Goal: Task Accomplishment & Management: Manage account settings

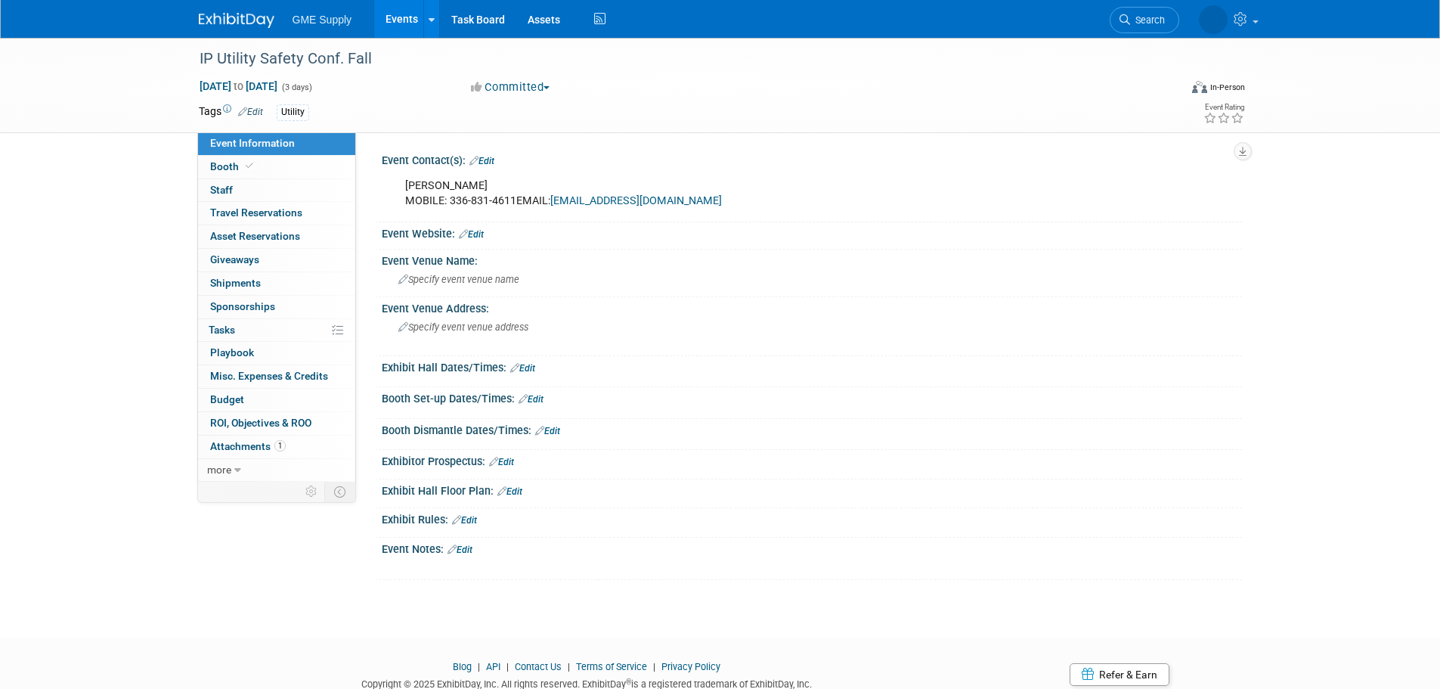
click at [222, 23] on img at bounding box center [237, 20] width 76 height 15
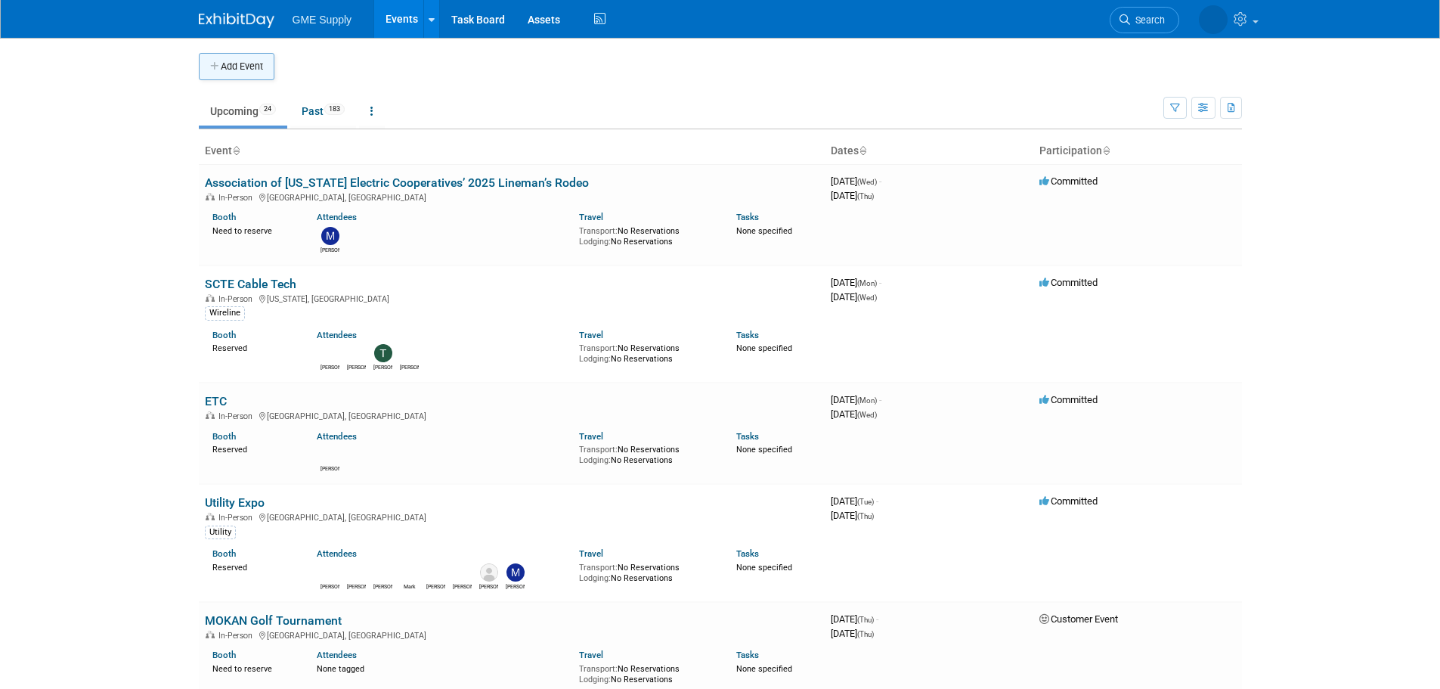
click at [228, 68] on button "Add Event" at bounding box center [237, 66] width 76 height 27
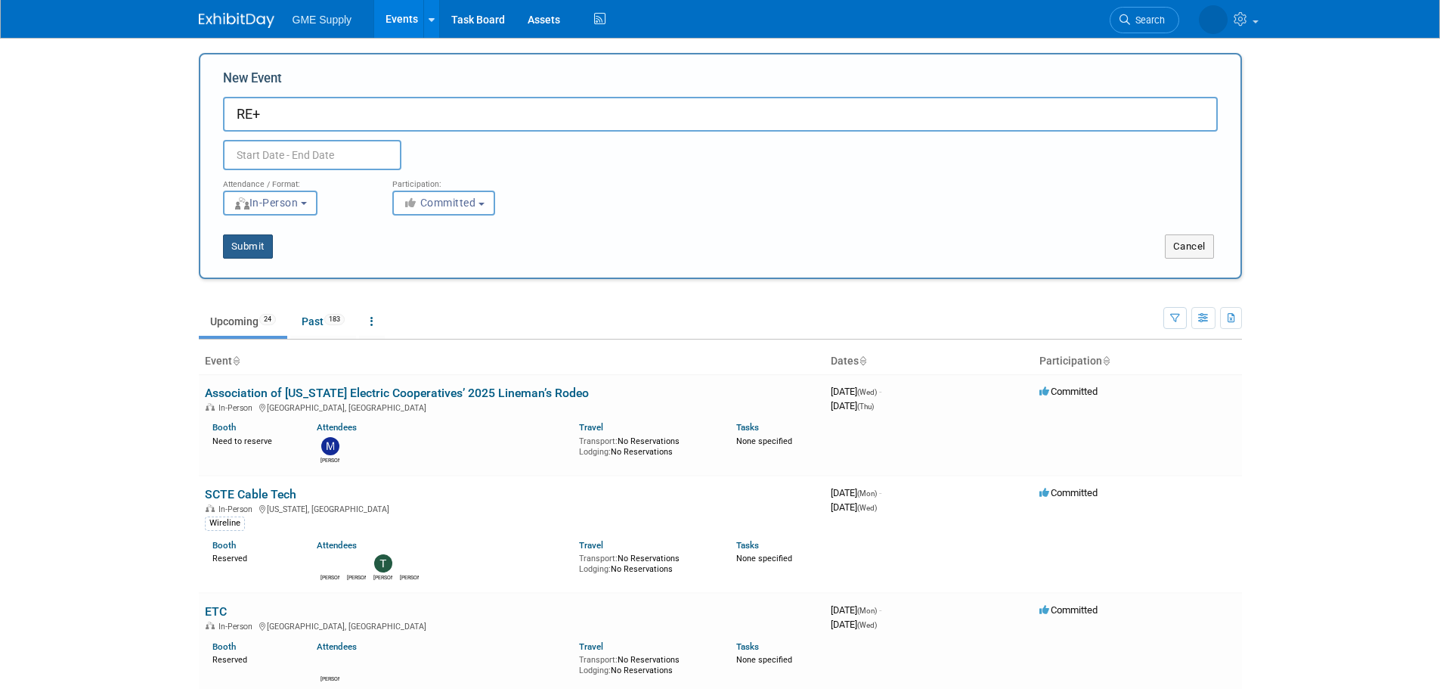
type input "RE+"
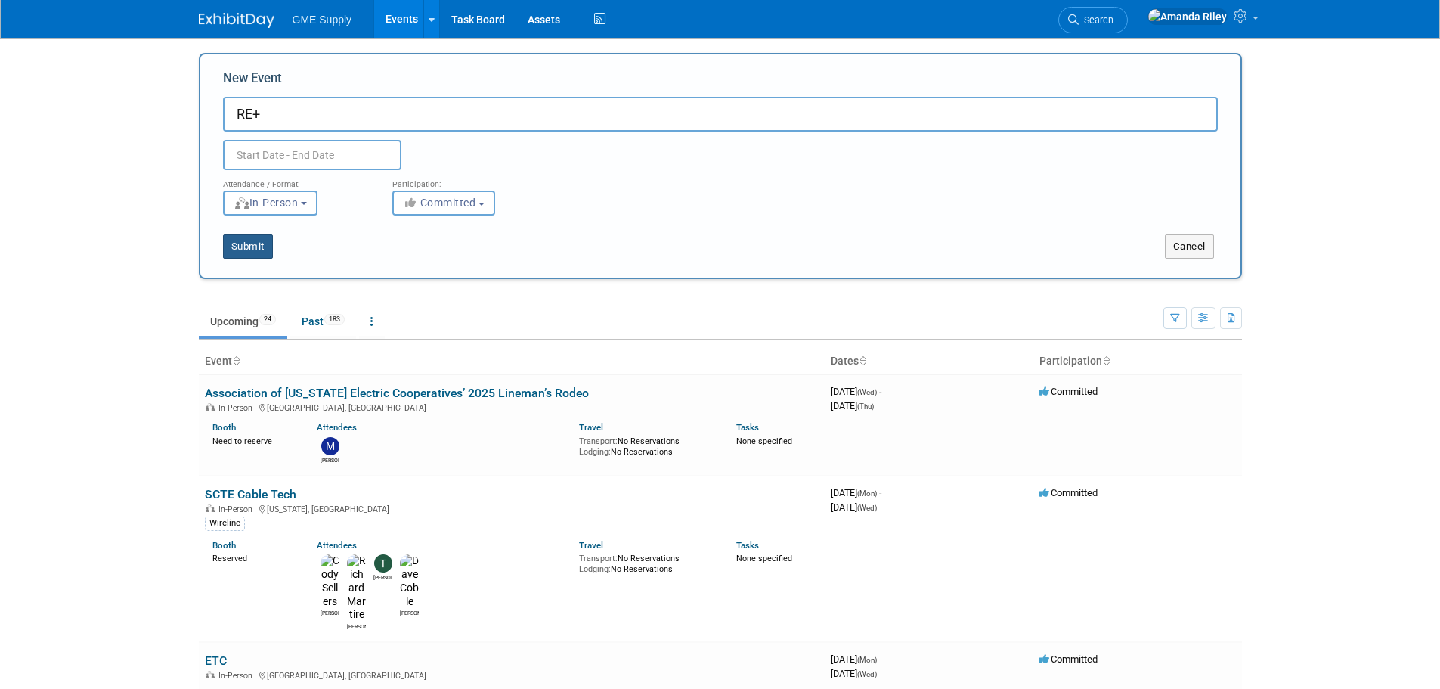
click at [240, 241] on button "Submit" at bounding box center [248, 246] width 50 height 24
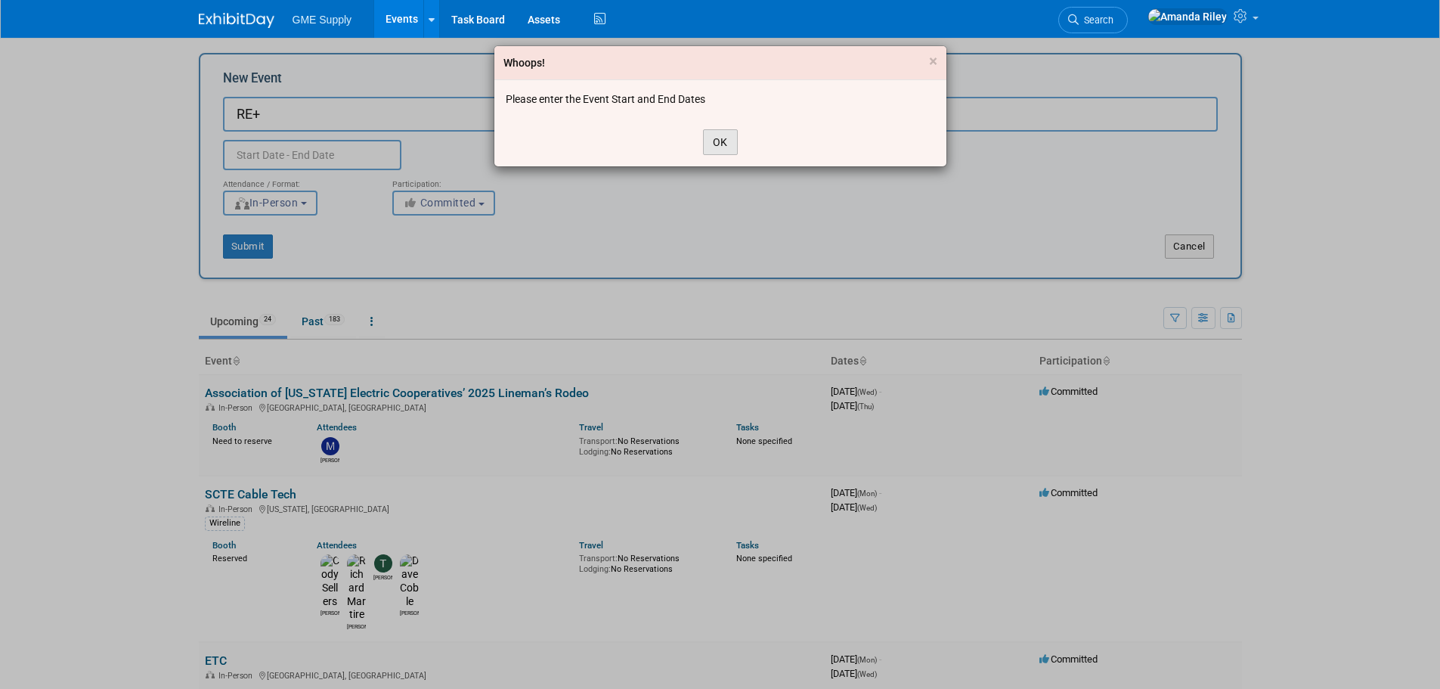
click at [718, 150] on button "OK" at bounding box center [720, 142] width 35 height 26
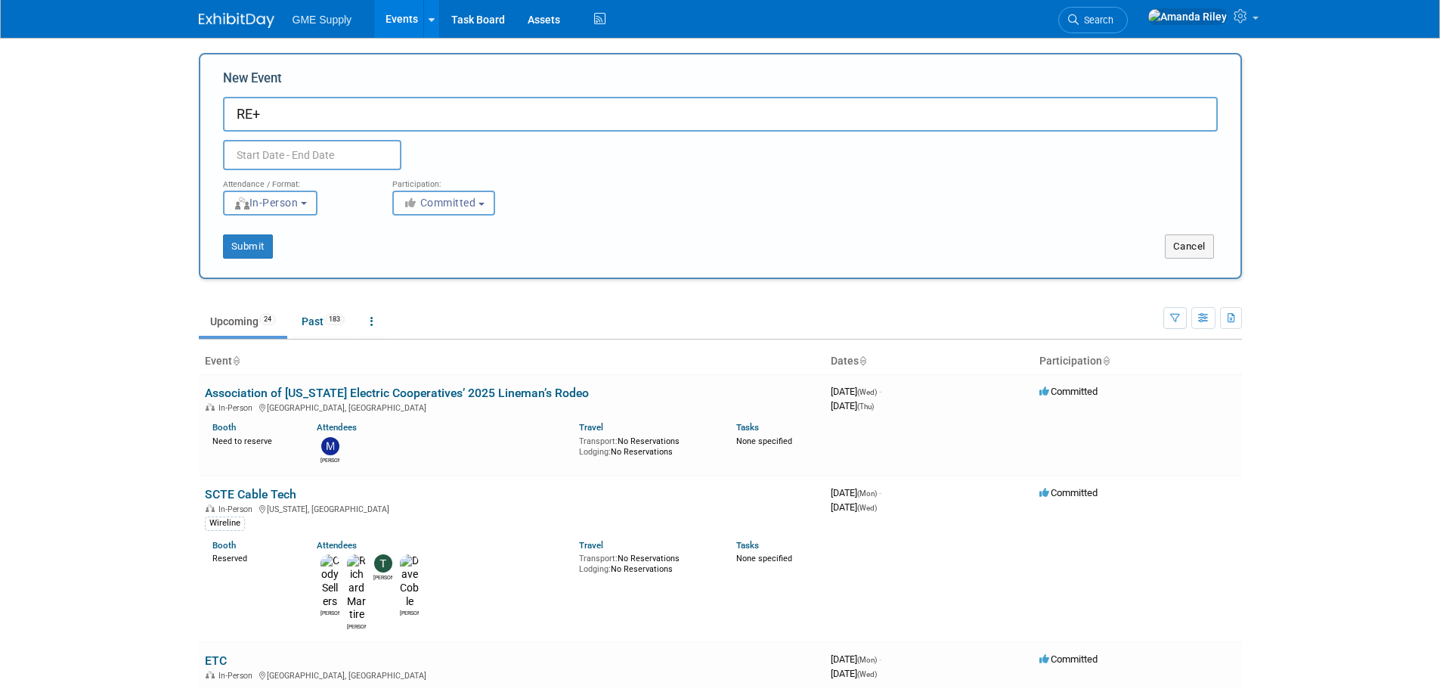
click at [303, 150] on input "text" at bounding box center [312, 155] width 178 height 30
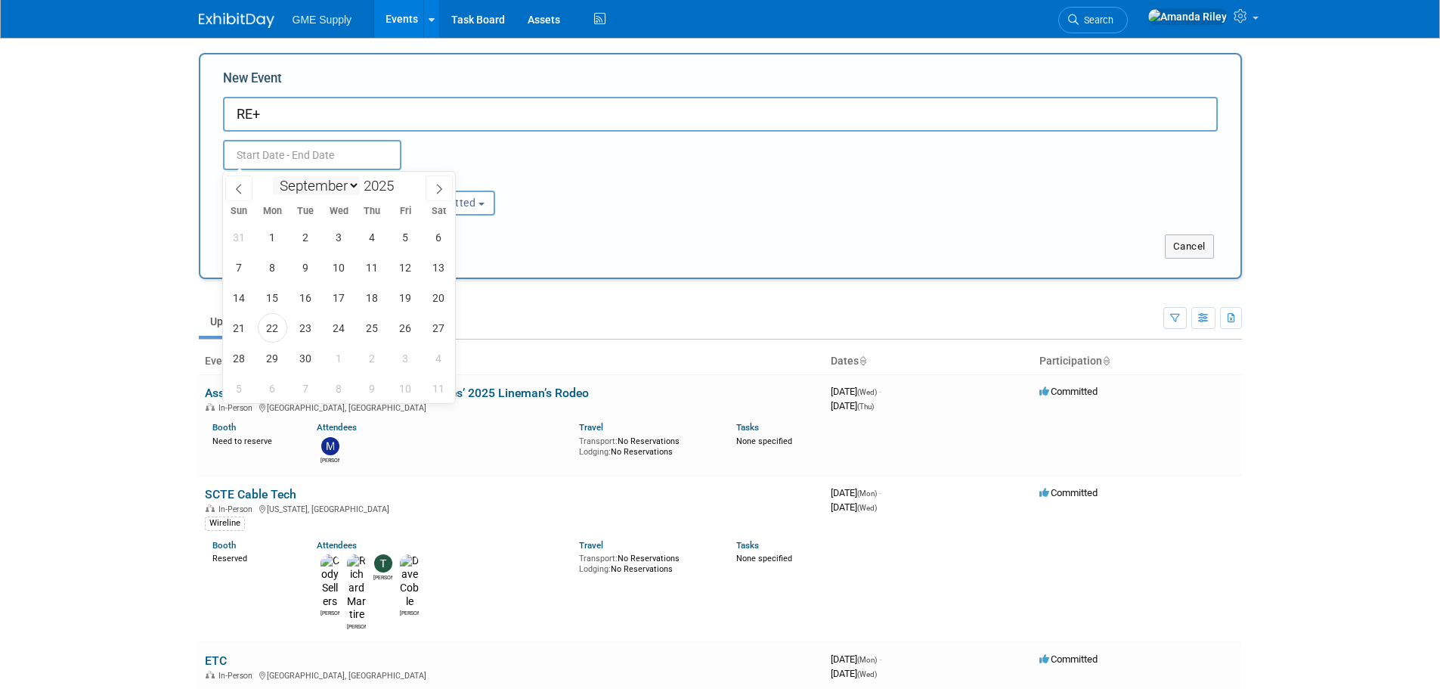
click at [358, 187] on div "January February March April May June July August September October November De…" at bounding box center [339, 185] width 175 height 26
click at [401, 180] on span at bounding box center [400, 181] width 11 height 9
type input "2026"
click at [349, 180] on select "January February March April May June July August September October November De…" at bounding box center [316, 185] width 87 height 19
select select "10"
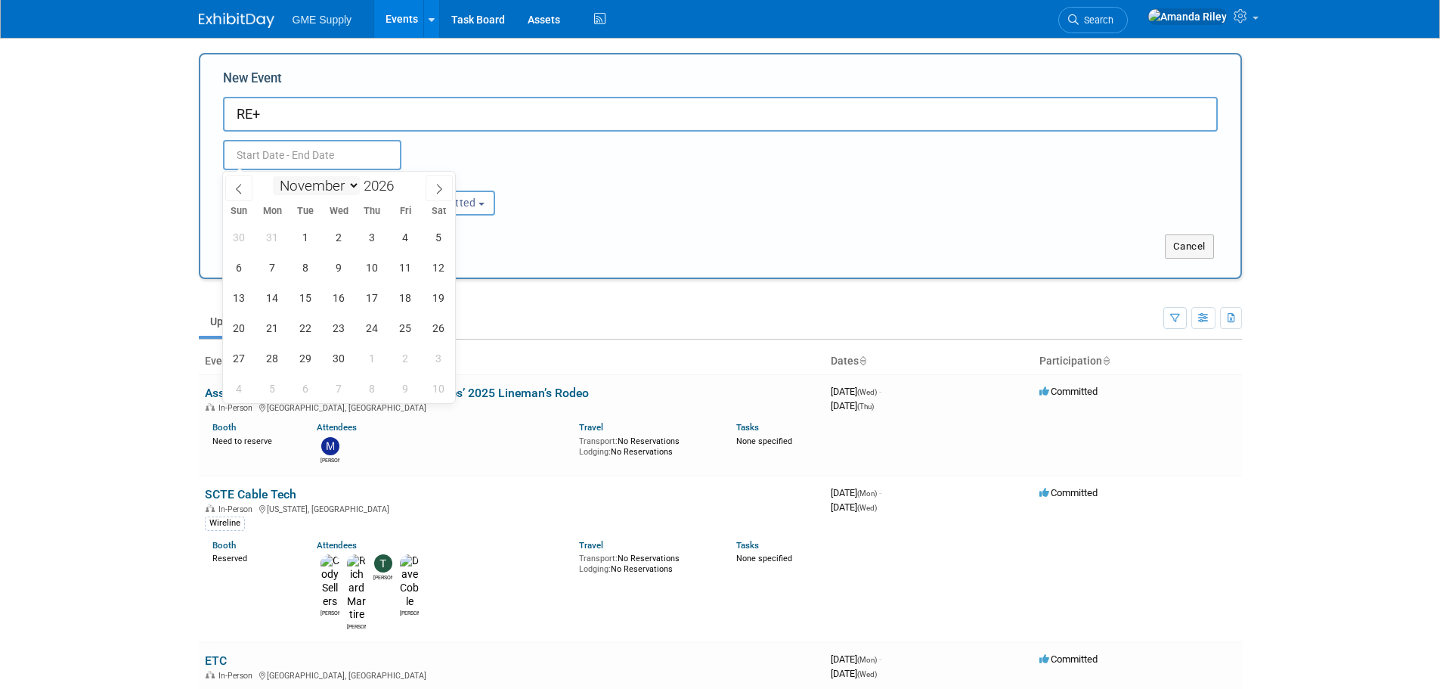
click at [273, 176] on select "January February March April May June July August September October November De…" at bounding box center [316, 185] width 87 height 19
click at [276, 292] on span "16" at bounding box center [272, 297] width 29 height 29
click at [376, 302] on span "19" at bounding box center [372, 297] width 29 height 29
type input "Nov 16, 2026 to Nov 19, 2026"
click at [553, 224] on div "Submit Cancel" at bounding box center [720, 236] width 1017 height 43
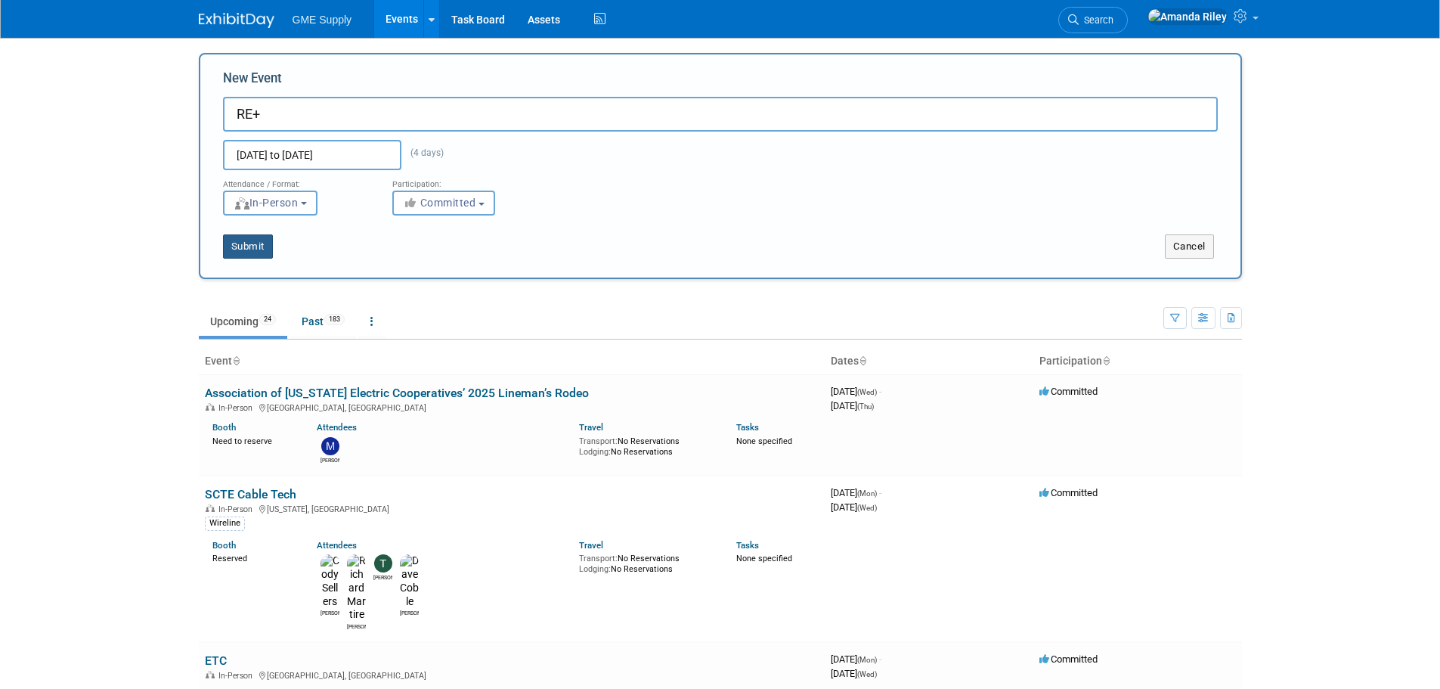
click at [262, 243] on button "Submit" at bounding box center [248, 246] width 50 height 24
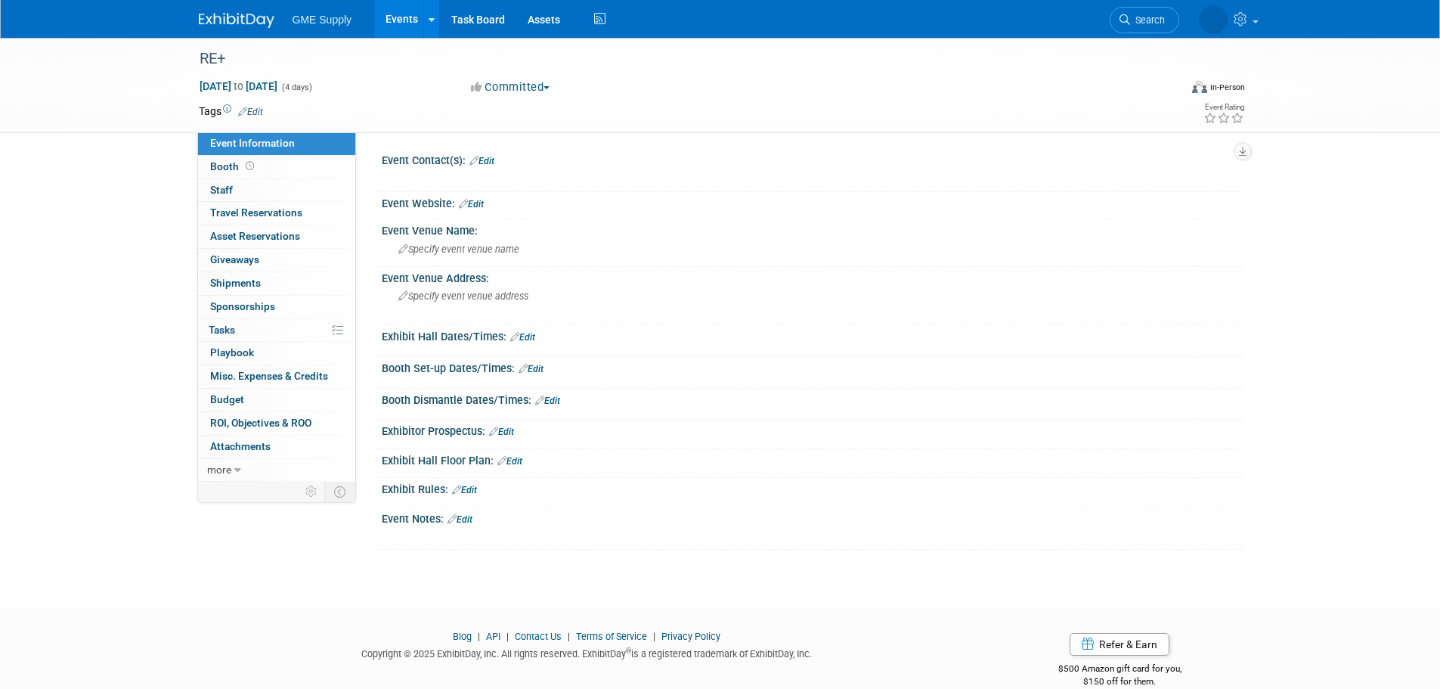
click at [480, 193] on div "Event Website: Edit" at bounding box center [812, 202] width 860 height 20
click at [480, 201] on link "Edit" at bounding box center [471, 204] width 25 height 11
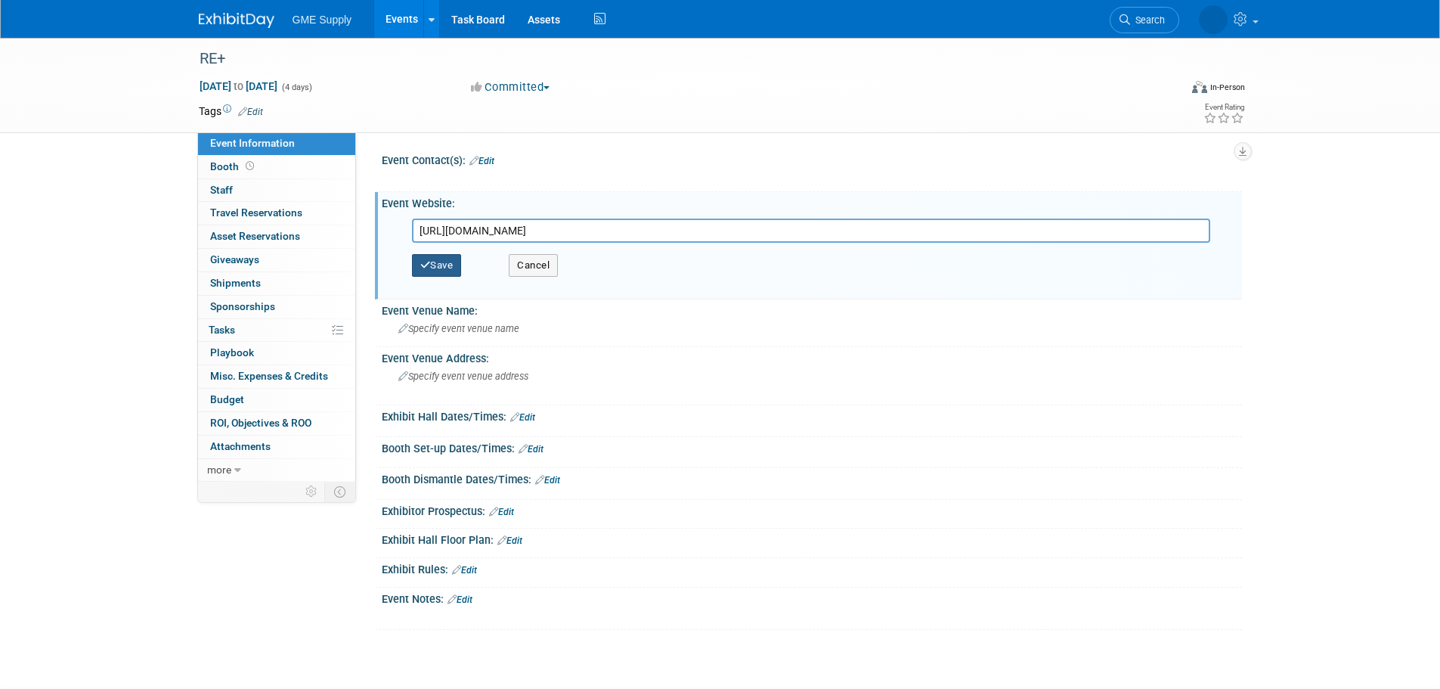
type input "https://www.re-plus.com/about/future-dates/"
click at [439, 262] on button "Save" at bounding box center [437, 265] width 50 height 23
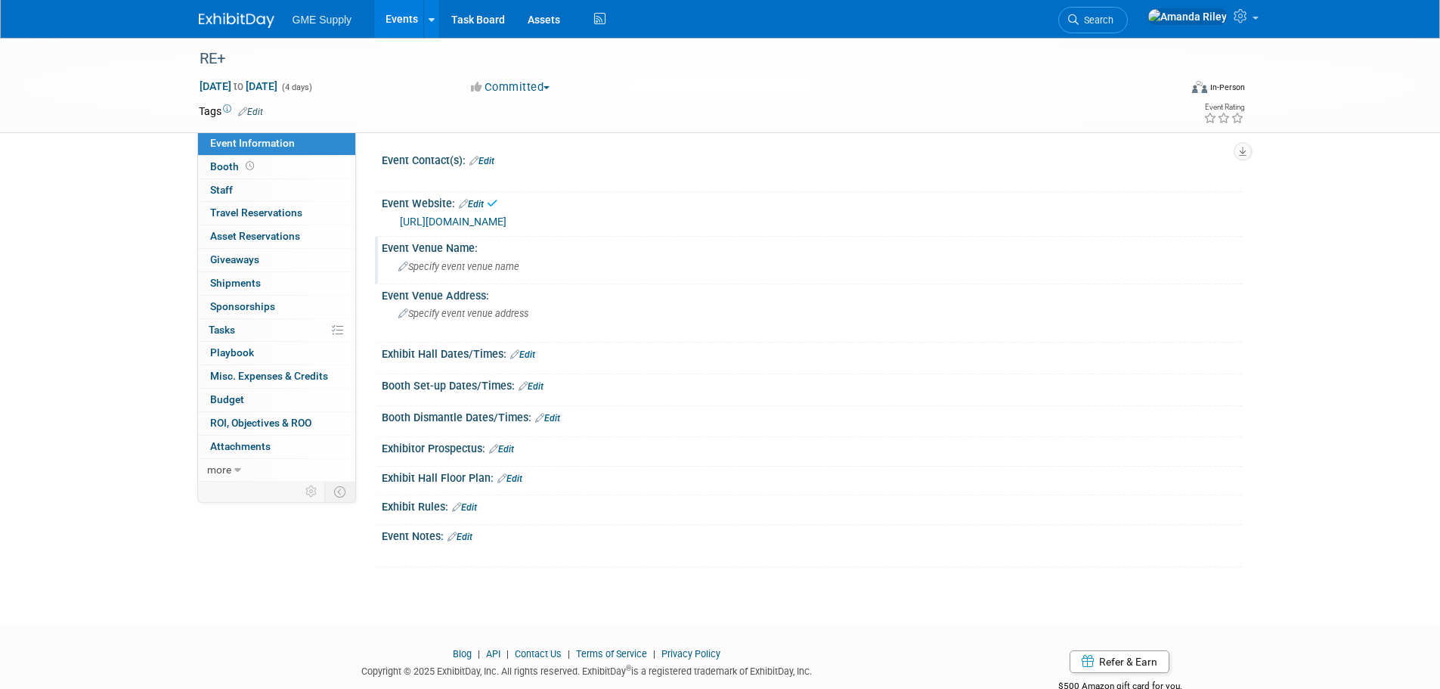
click at [488, 263] on span "Specify event venue name" at bounding box center [458, 266] width 121 height 11
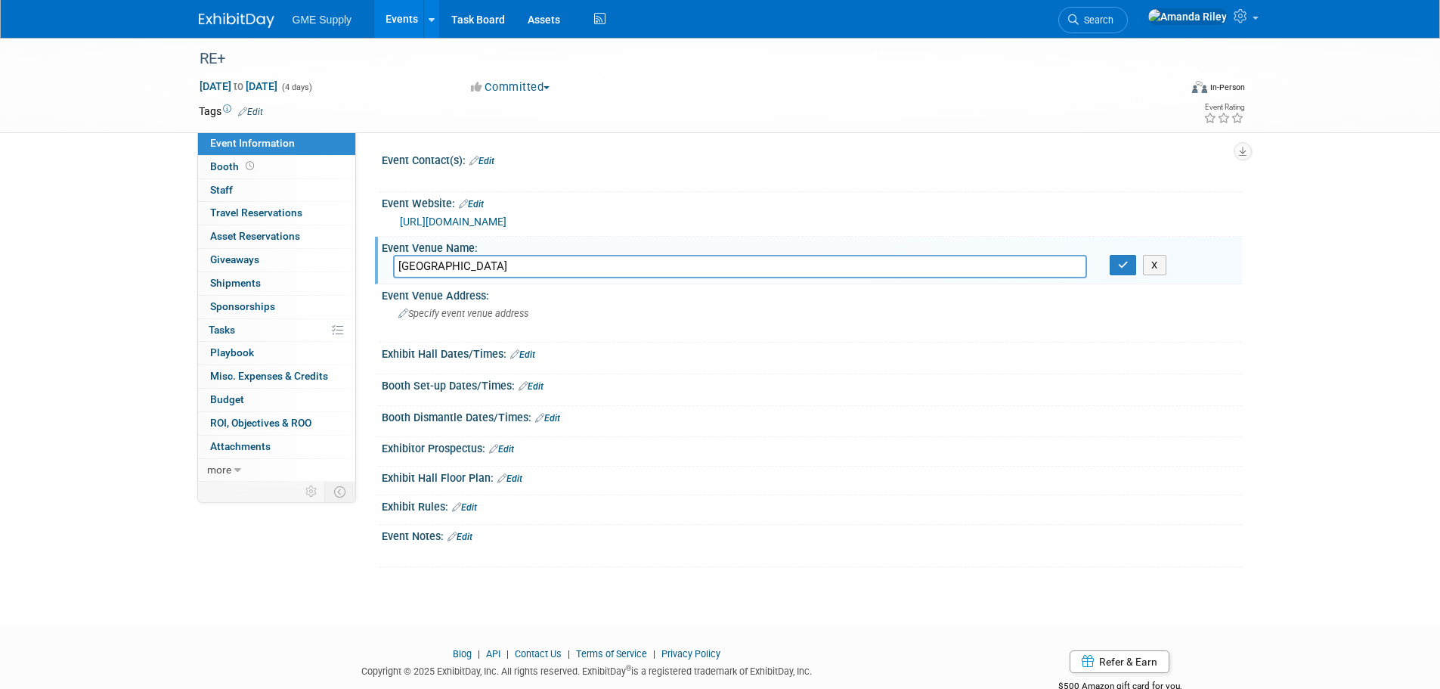
type input "Las Vegas Convention Center"
click button "X" at bounding box center [1154, 265] width 23 height 21
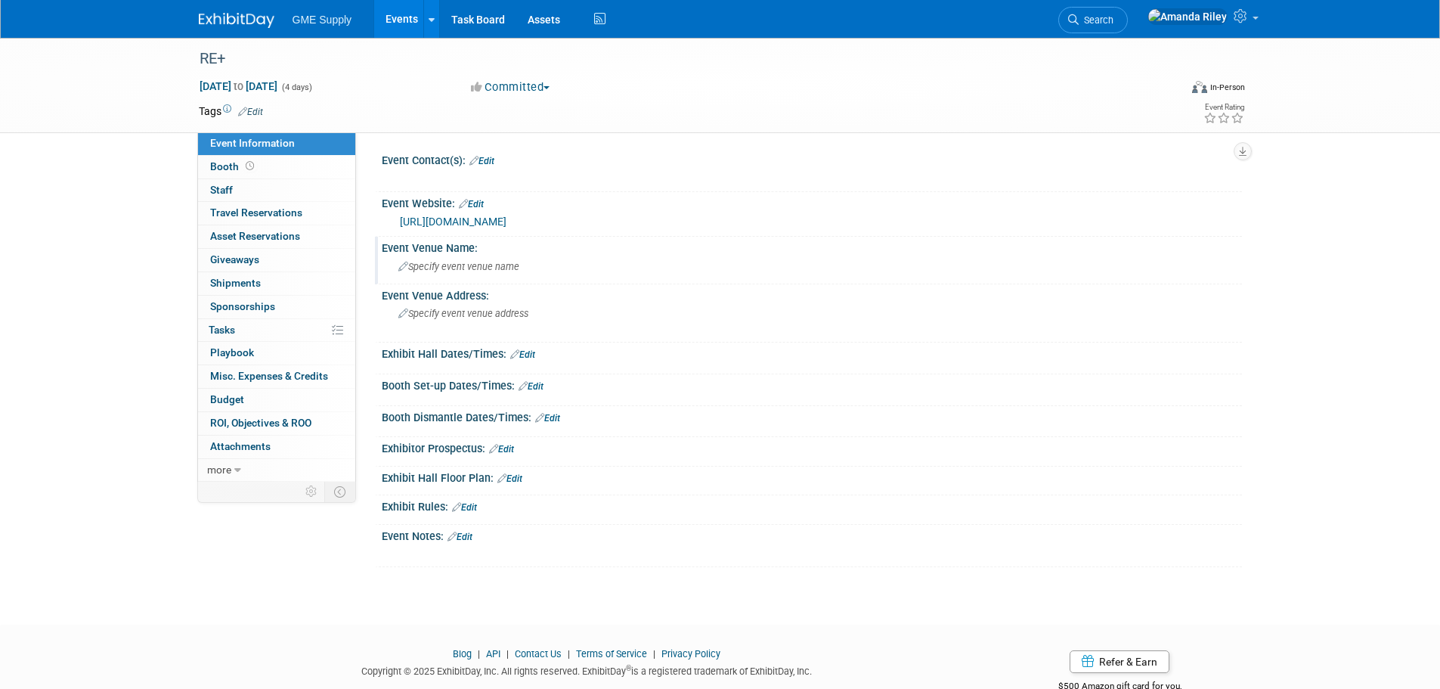
click at [548, 263] on div "Specify event venue name" at bounding box center [812, 266] width 838 height 23
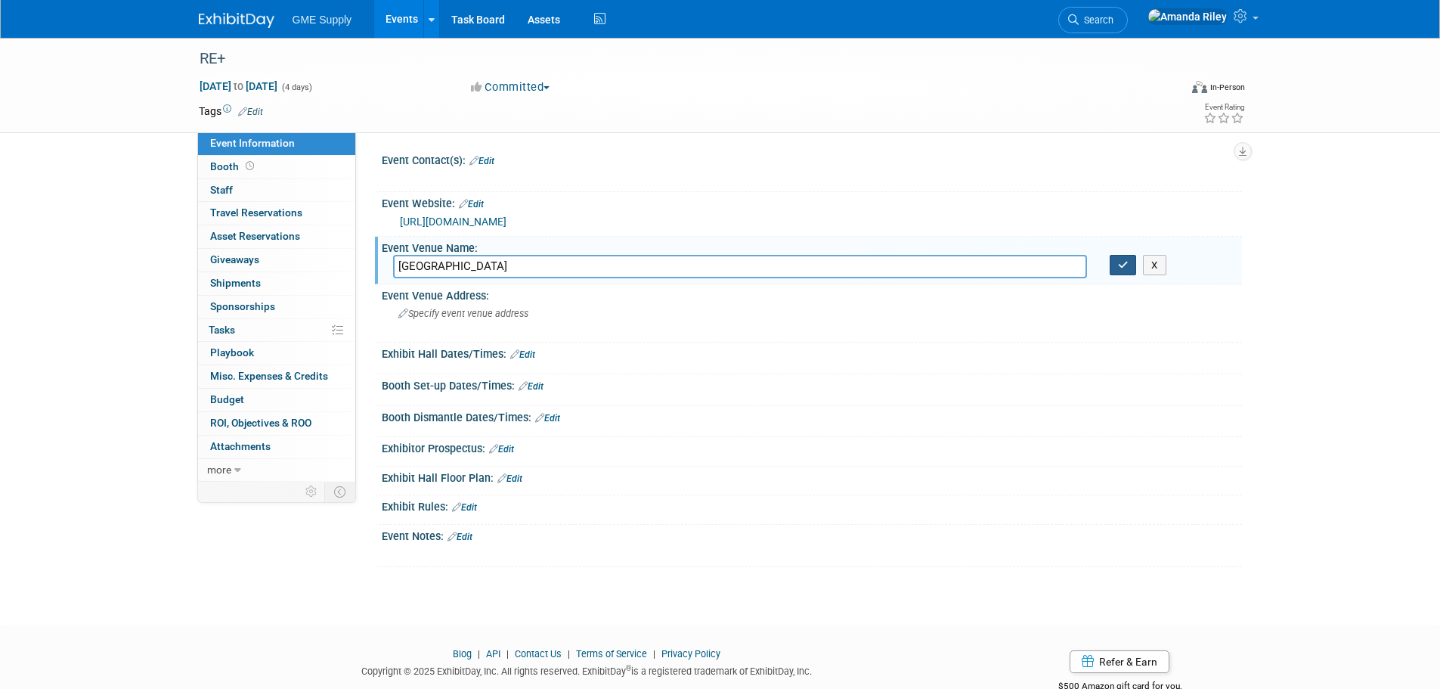
type input "Las Vegas Convention Center"
click at [1128, 269] on icon "button" at bounding box center [1123, 265] width 11 height 10
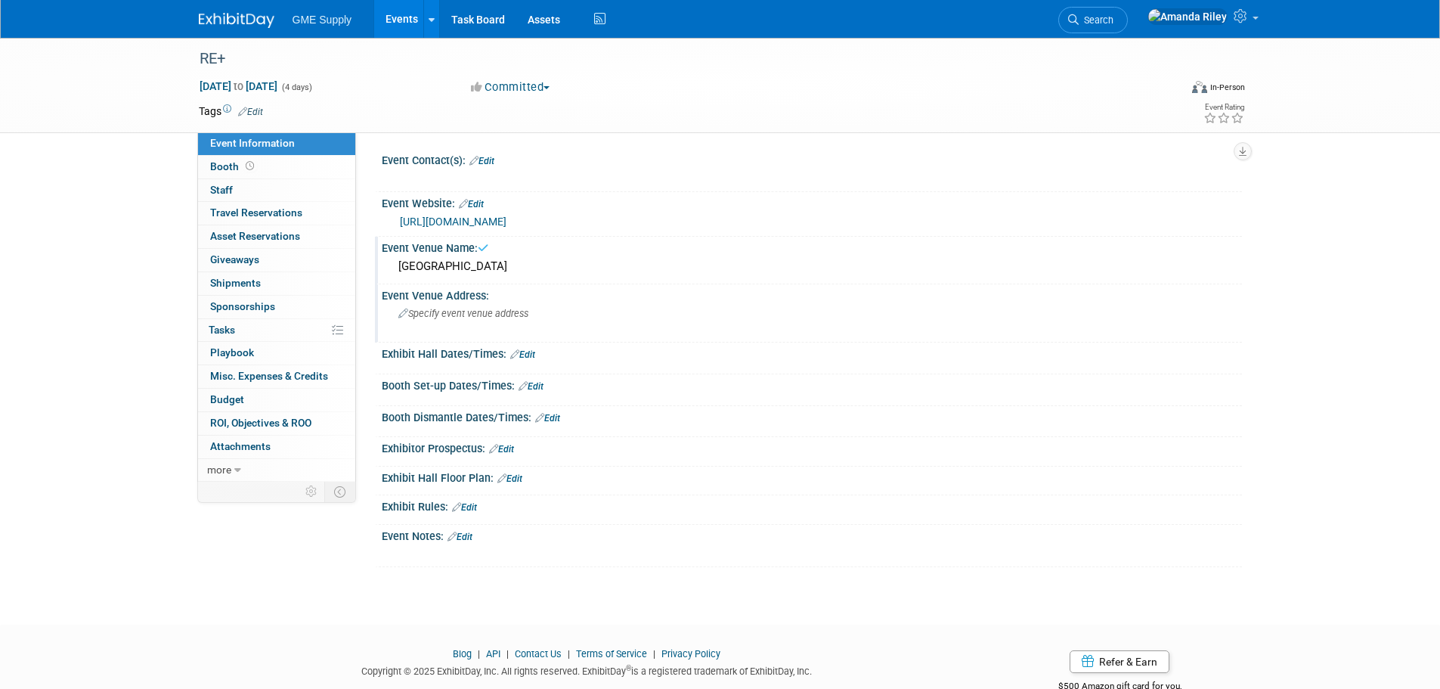
click at [514, 320] on div "Specify event venue address" at bounding box center [561, 319] width 336 height 35
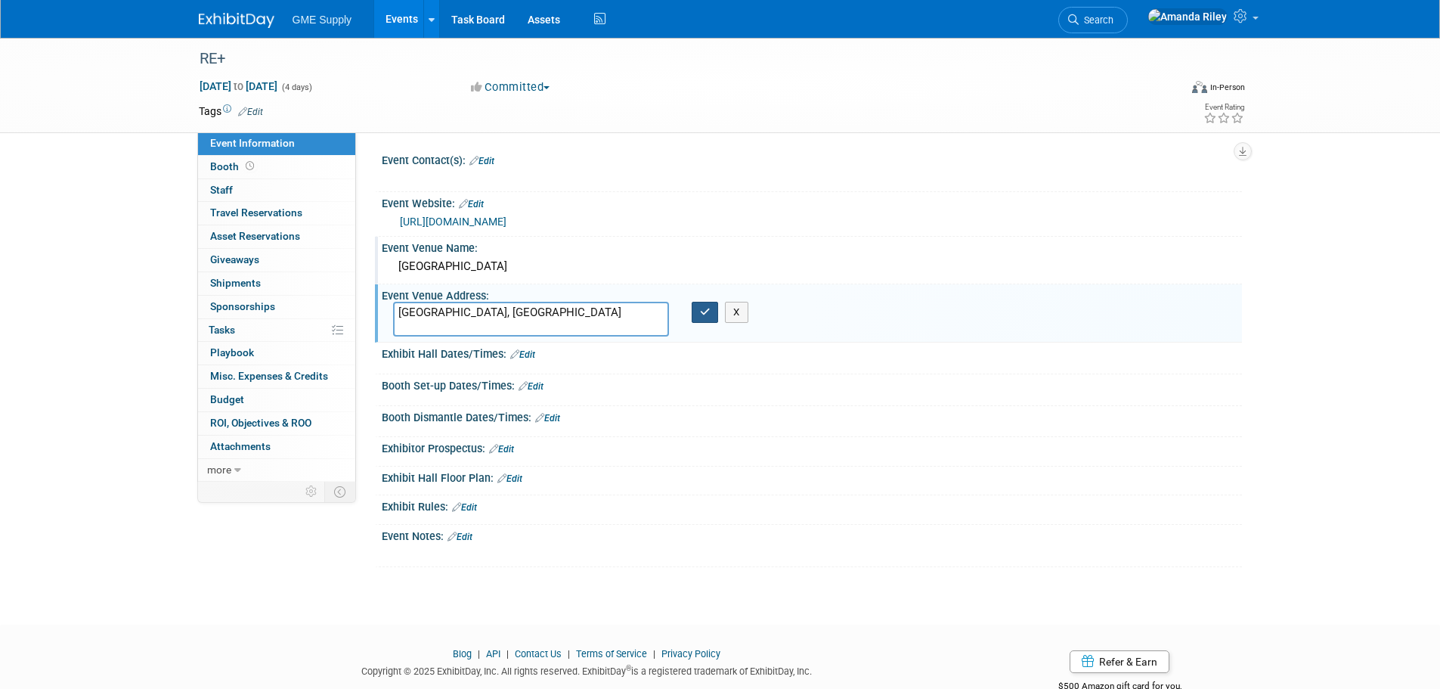
type textarea "[GEOGRAPHIC_DATA], [GEOGRAPHIC_DATA]"
click at [711, 311] on button "button" at bounding box center [705, 312] width 27 height 21
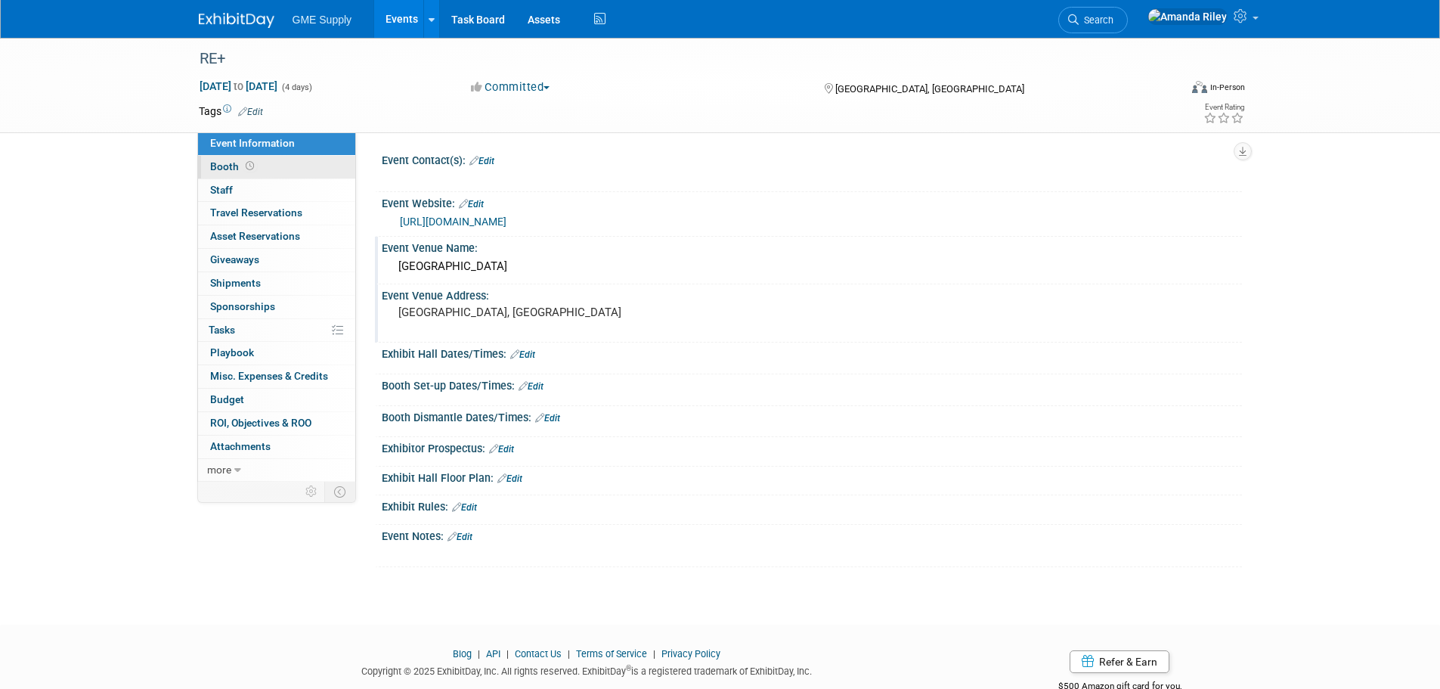
click at [218, 166] on span "Booth" at bounding box center [233, 166] width 47 height 12
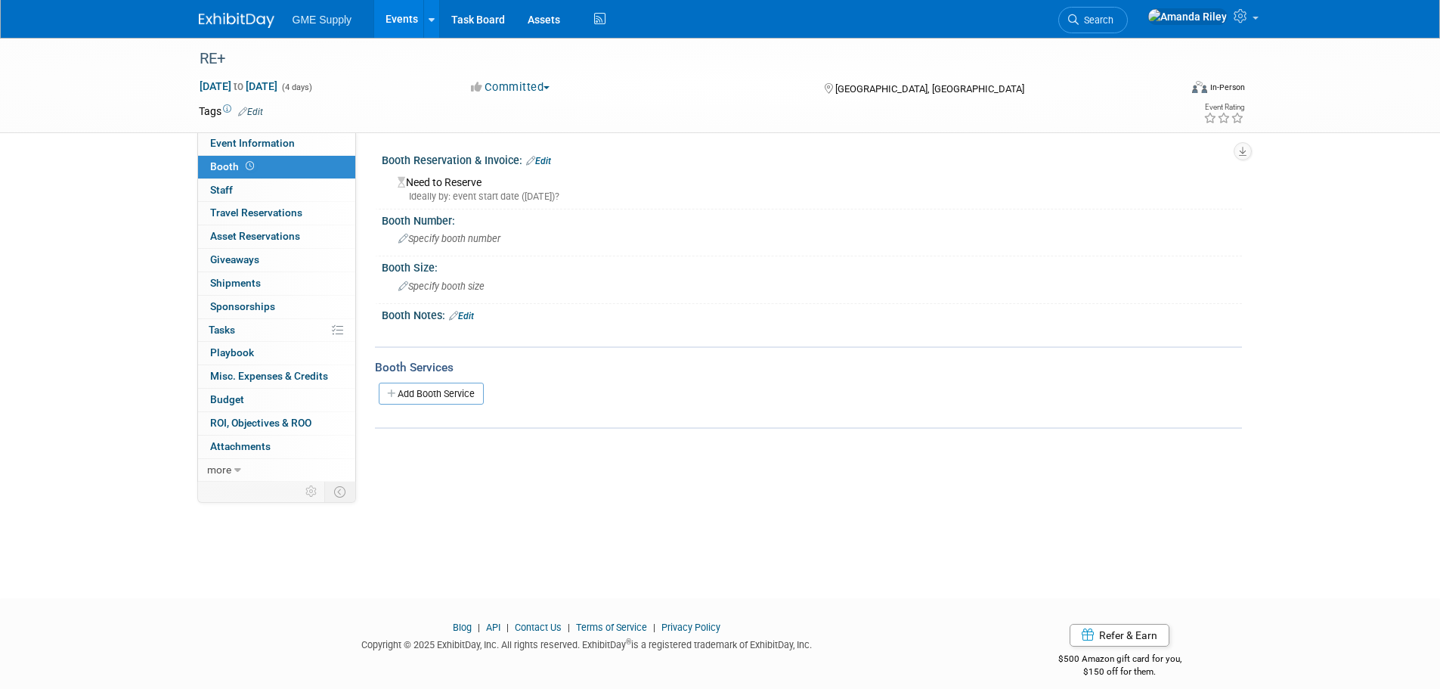
click at [546, 156] on link "Edit" at bounding box center [538, 161] width 25 height 11
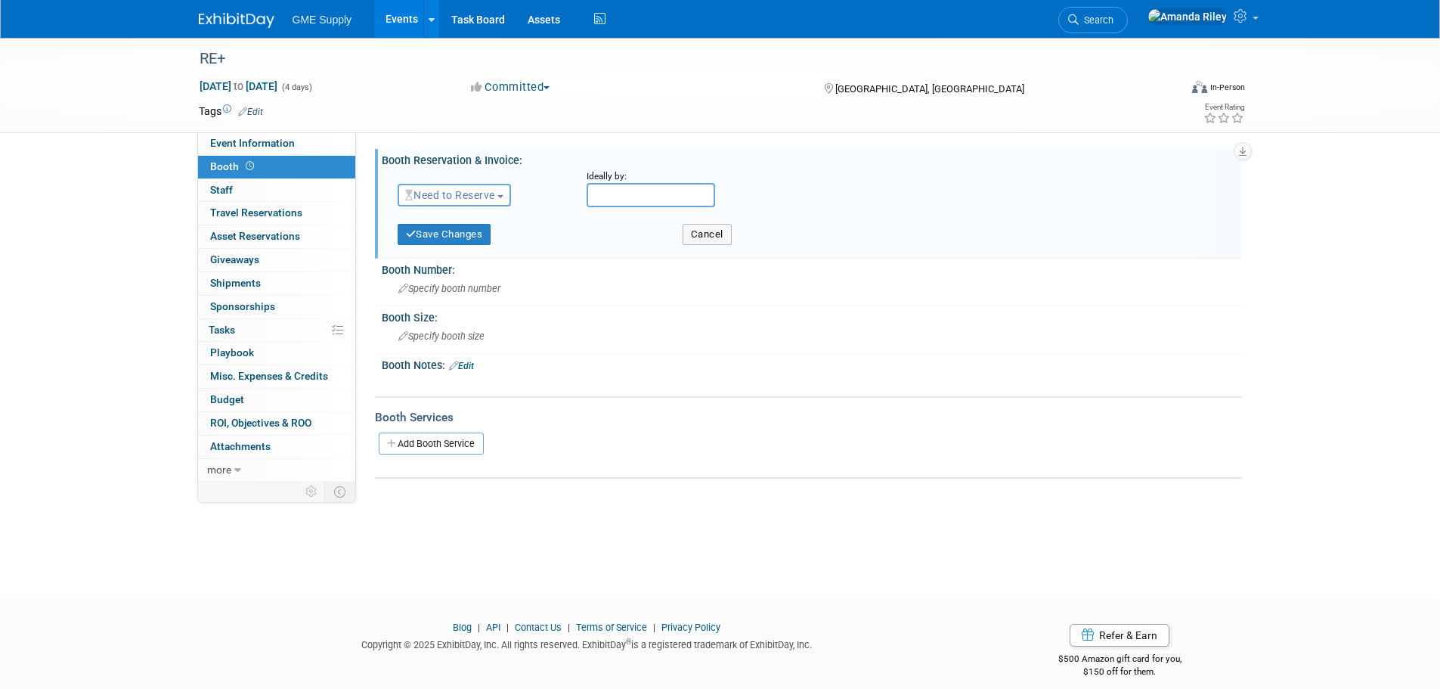
click at [447, 190] on span "Need to Reserve" at bounding box center [450, 195] width 90 height 12
click at [471, 237] on link "Reserved" at bounding box center [479, 241] width 162 height 21
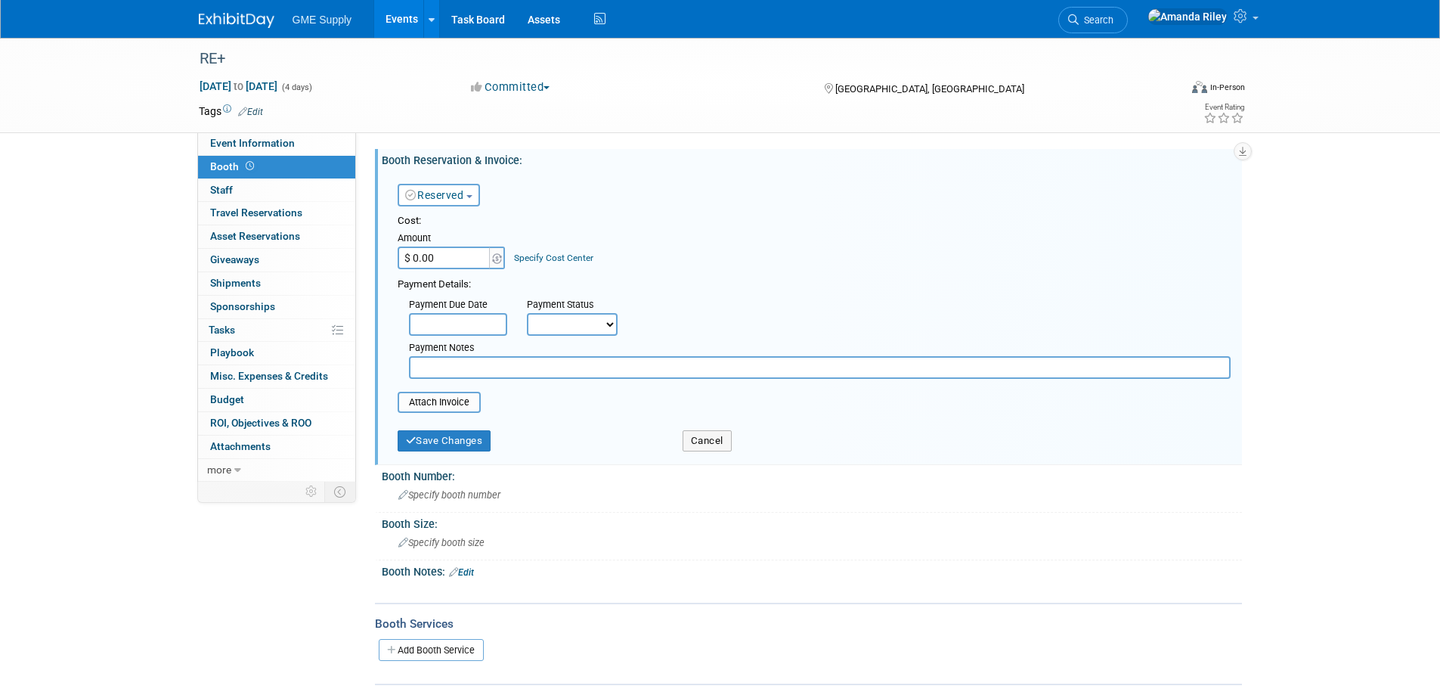
click at [448, 358] on input "text" at bounding box center [820, 367] width 822 height 23
click at [457, 328] on input "text" at bounding box center [458, 324] width 98 height 23
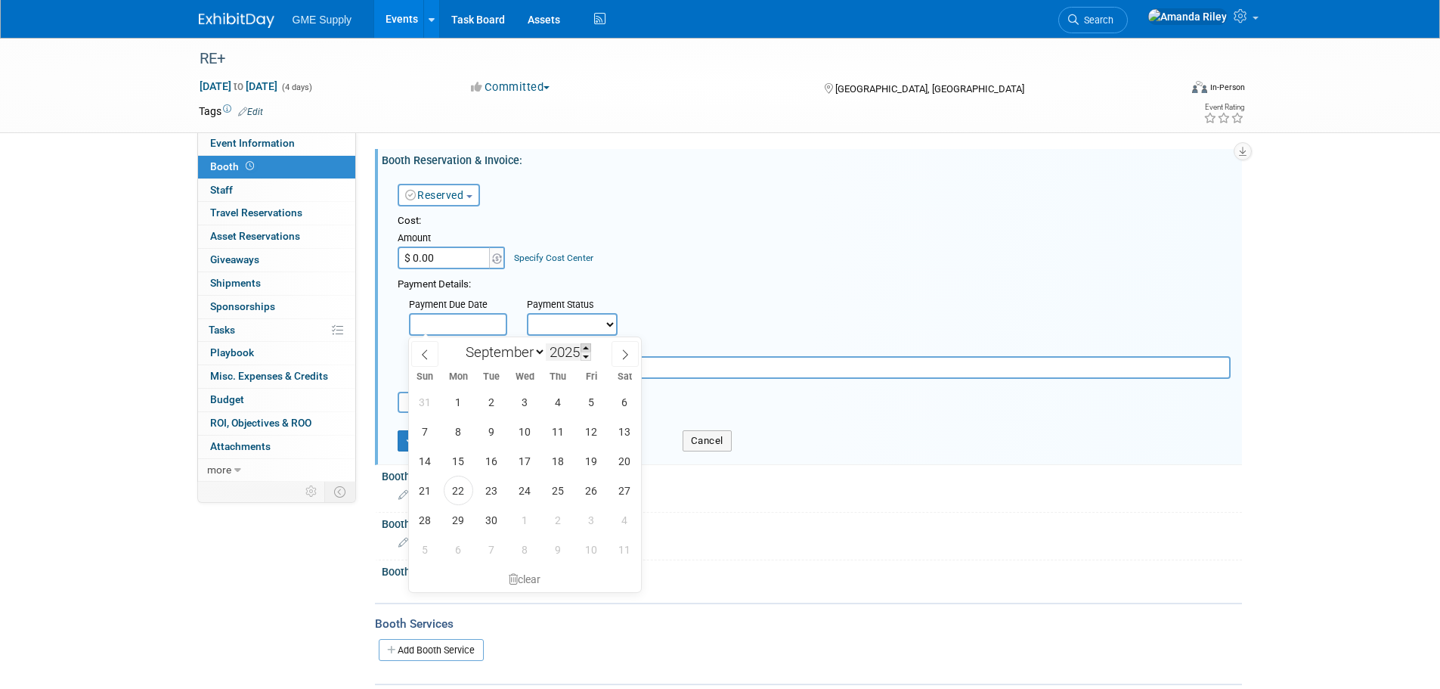
click at [587, 345] on span at bounding box center [586, 347] width 11 height 9
drag, startPoint x: 562, startPoint y: 434, endPoint x: 536, endPoint y: 353, distance: 84.9
click at [537, 353] on div "January February March April May June July August September October November De…" at bounding box center [525, 464] width 233 height 255
click at [539, 353] on select "January February March April May June July August September October November De…" at bounding box center [502, 351] width 87 height 19
click at [584, 348] on span at bounding box center [586, 347] width 11 height 9
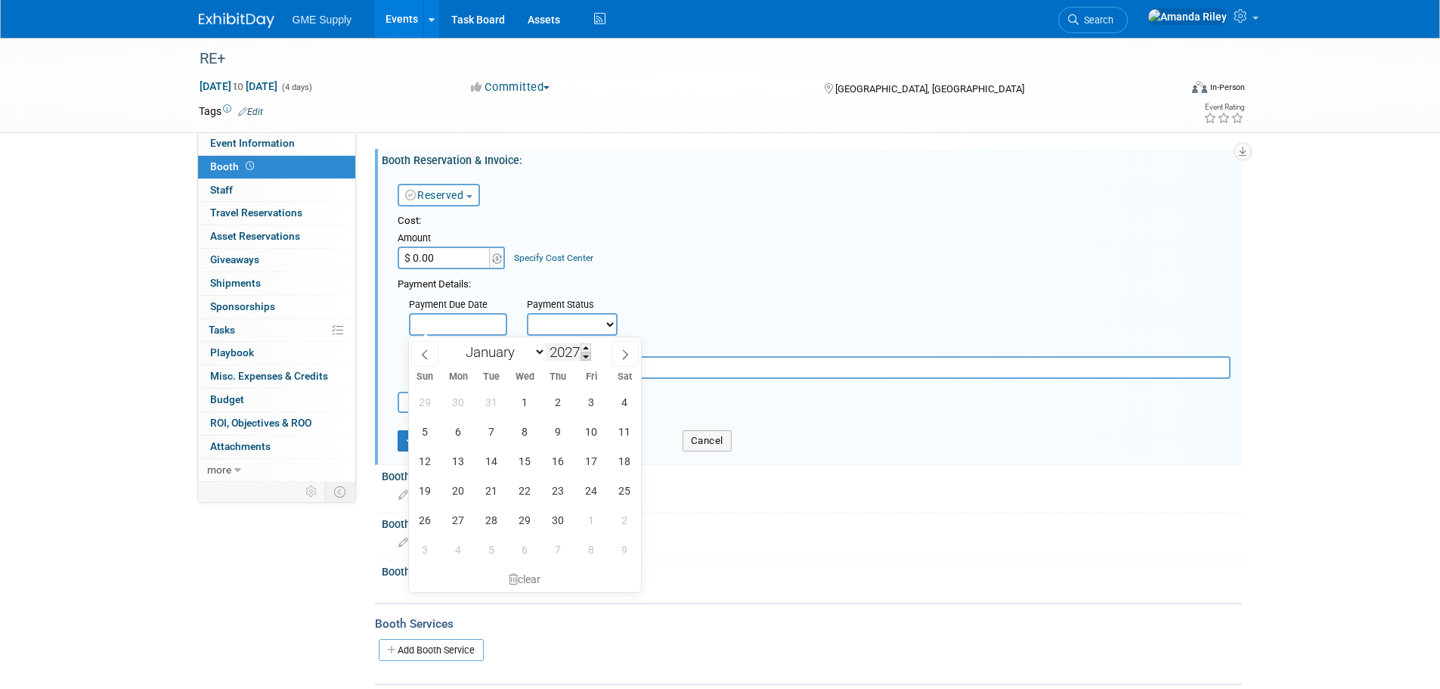
click at [585, 351] on span at bounding box center [586, 355] width 11 height 9
type input "2025"
click at [530, 354] on select "January February March April May June July August September October November De…" at bounding box center [502, 351] width 87 height 19
select select "9"
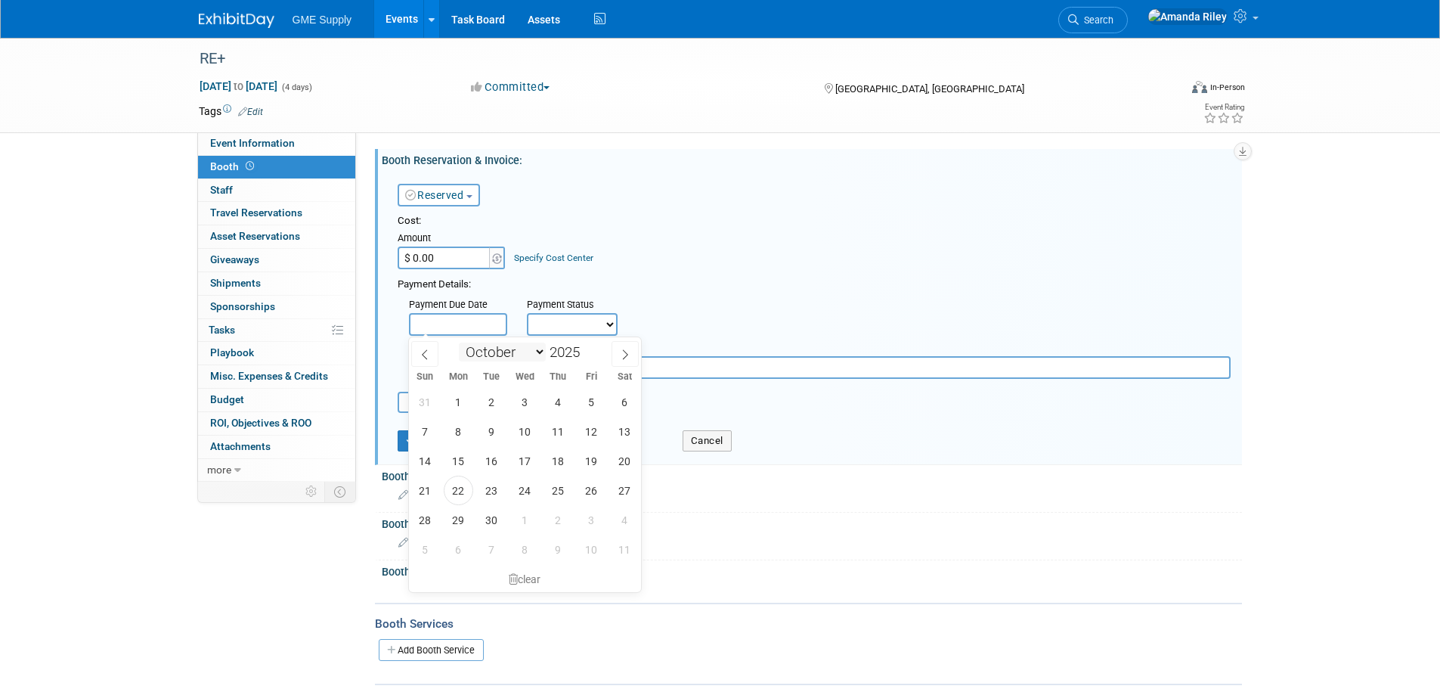
click at [459, 342] on select "January February March April May June July August September October November De…" at bounding box center [502, 351] width 87 height 19
click at [582, 429] on span "10" at bounding box center [591, 430] width 29 height 29
type input "Oct 10, 2025"
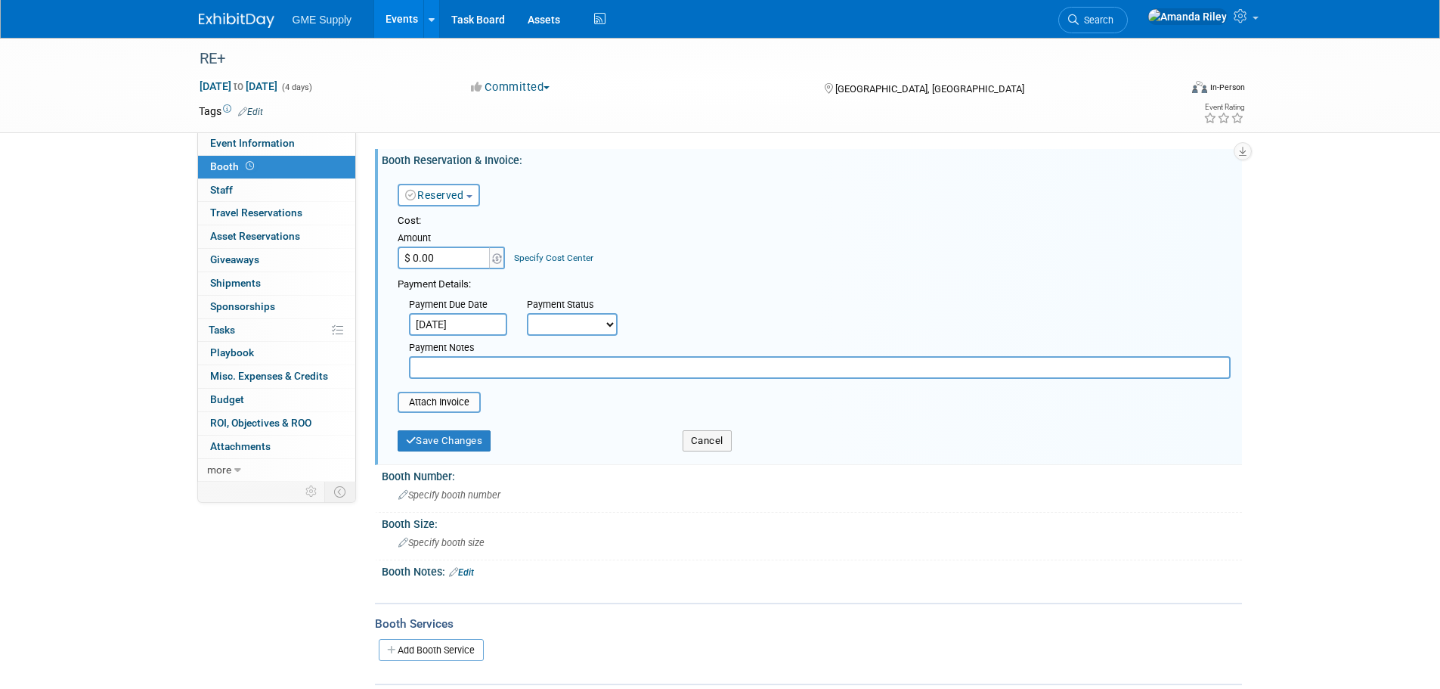
click at [568, 320] on select "Not Paid Yet Partially Paid Paid in Full" at bounding box center [572, 324] width 91 height 23
select select "2"
click at [527, 313] on select "Not Paid Yet Partially Paid Paid in Full" at bounding box center [572, 324] width 91 height 23
click at [443, 364] on input "text" at bounding box center [820, 367] width 822 height 23
type input "Paid Deposit on 9/22/25 $1495"
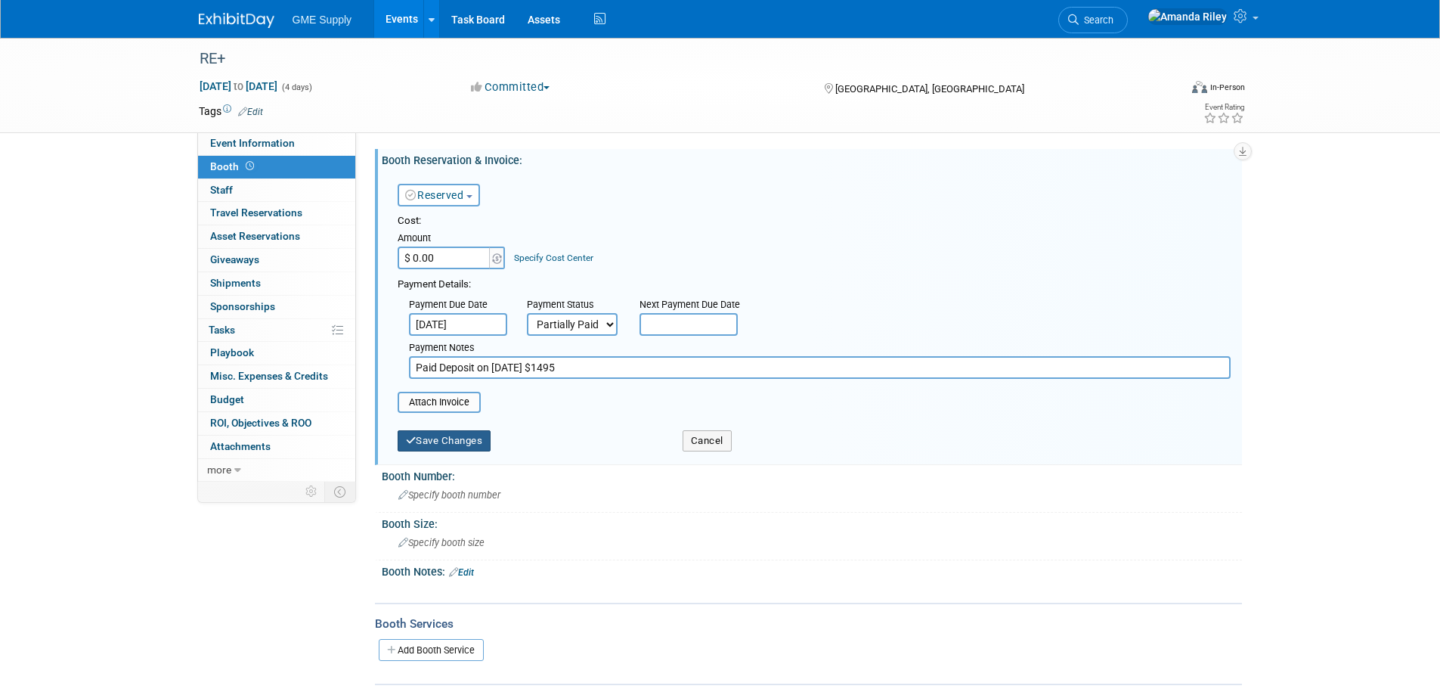
click at [466, 446] on button "Save Changes" at bounding box center [445, 440] width 94 height 21
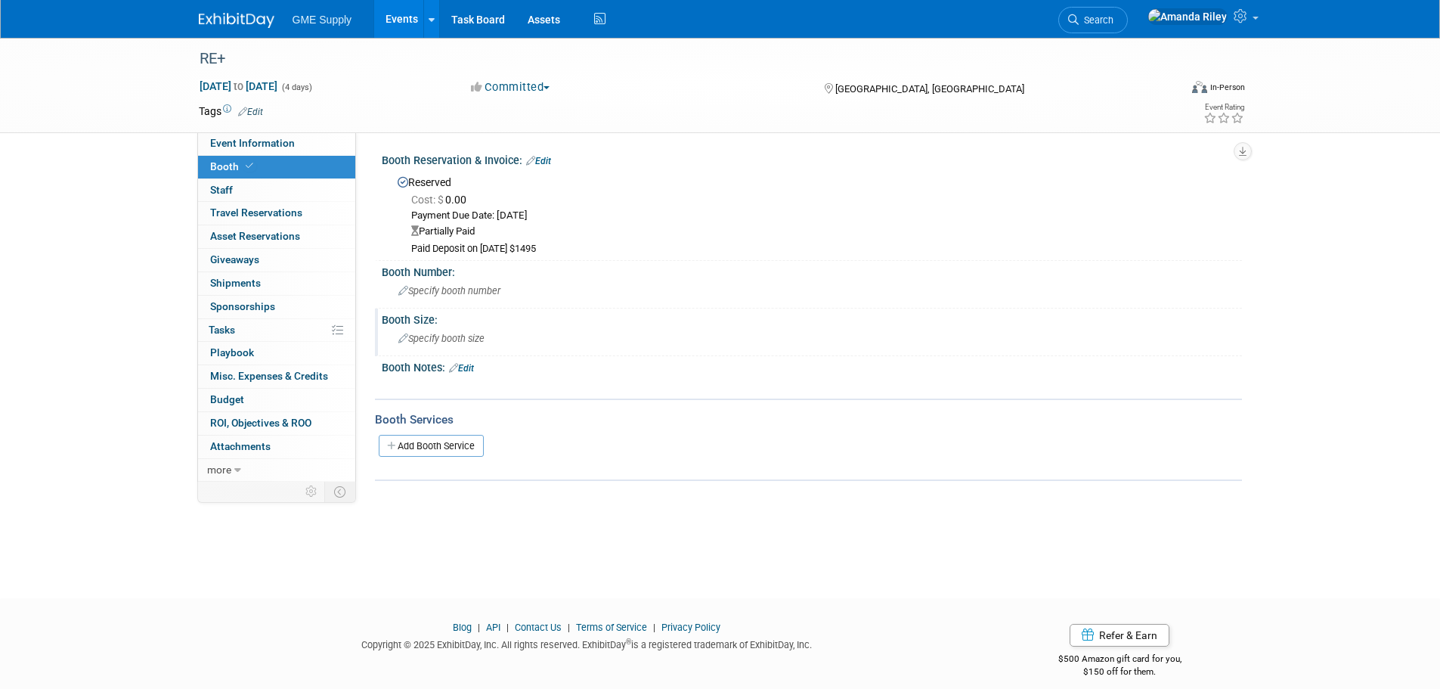
click at [442, 335] on span "Specify booth size" at bounding box center [441, 338] width 86 height 11
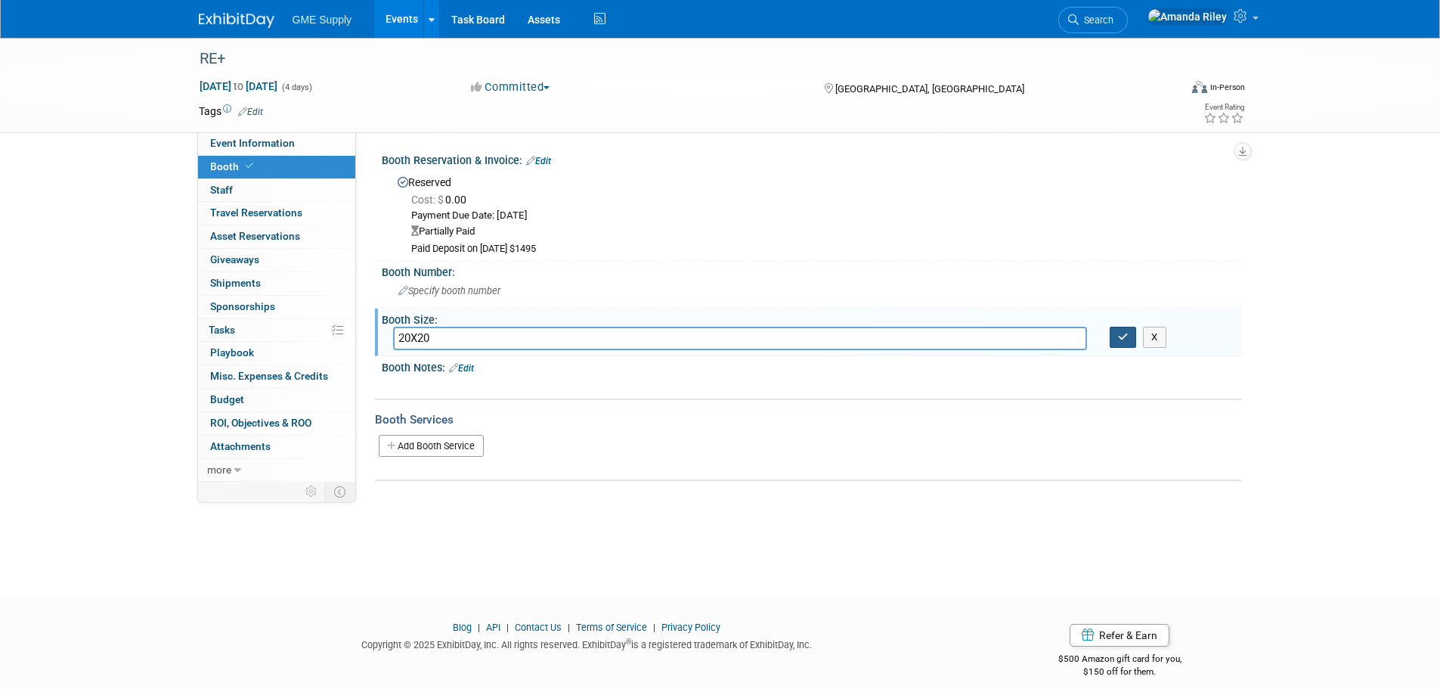
type input "20X20"
drag, startPoint x: 1122, startPoint y: 333, endPoint x: 1075, endPoint y: 333, distance: 46.9
click at [1122, 334] on icon "button" at bounding box center [1123, 337] width 11 height 10
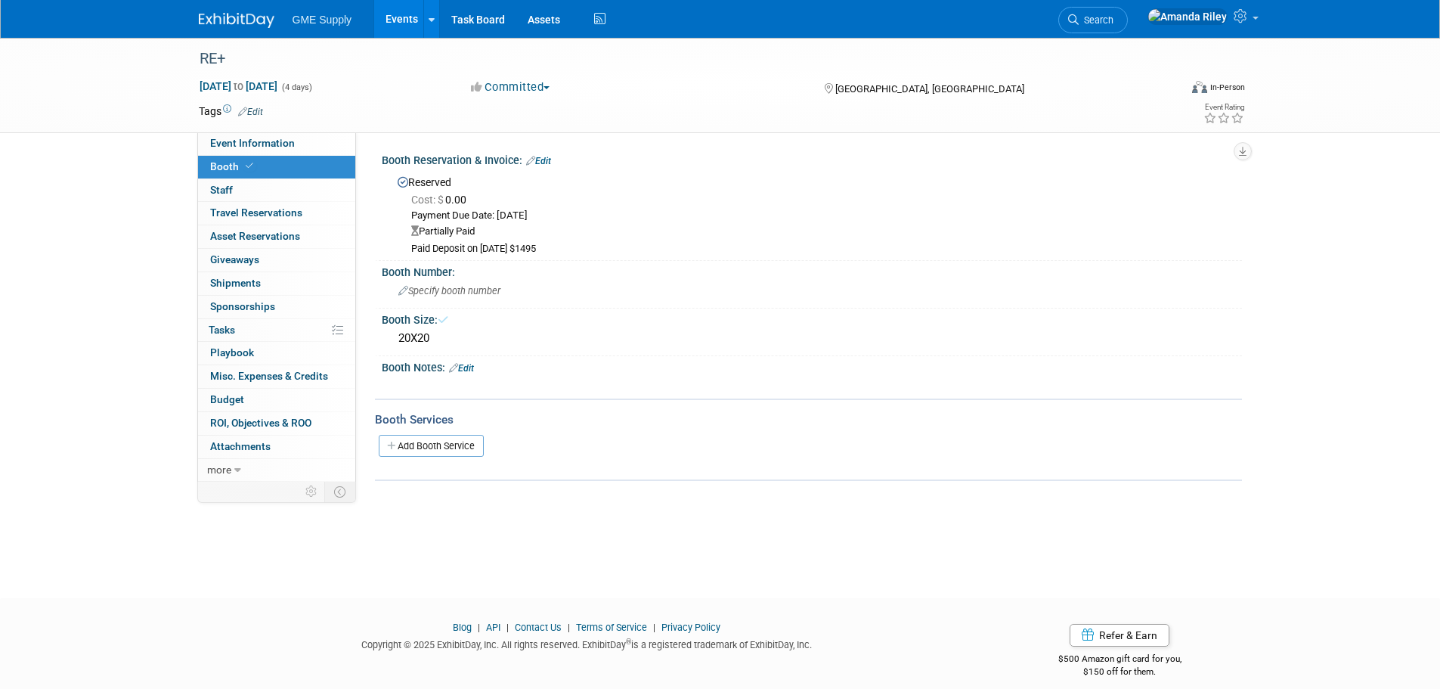
click at [246, 22] on img at bounding box center [237, 20] width 76 height 15
